Goal: Find specific page/section: Find specific page/section

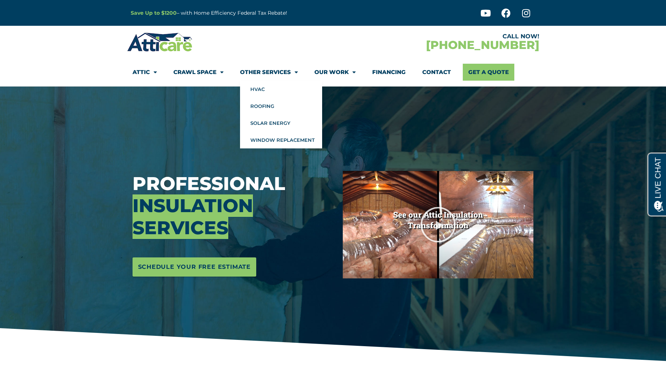
click at [294, 72] on span "Menu" at bounding box center [294, 72] width 7 height 13
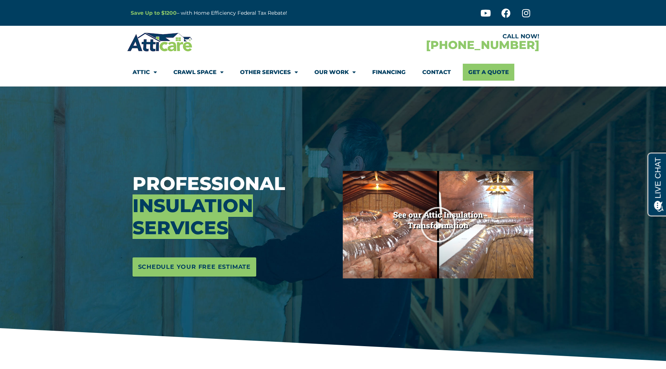
click at [294, 72] on span "Menu" at bounding box center [294, 72] width 7 height 13
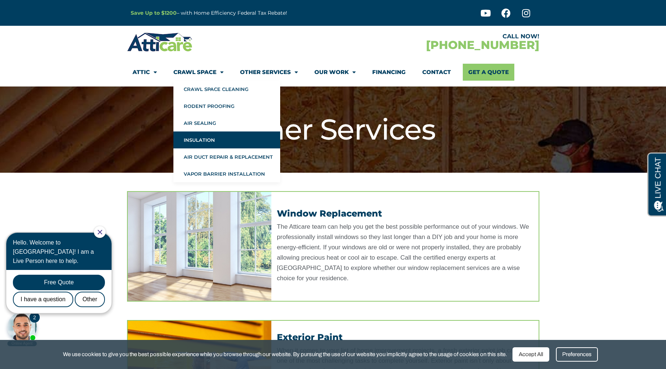
click at [197, 140] on link "Insulation" at bounding box center [226, 139] width 107 height 17
